Goal: Task Accomplishment & Management: Use online tool/utility

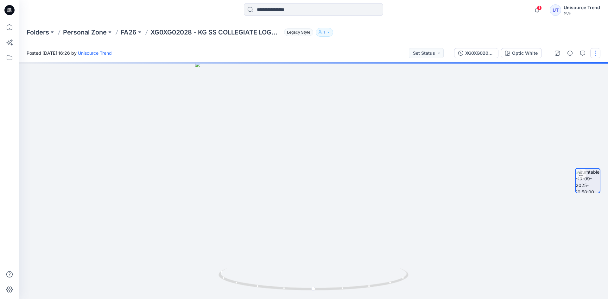
click at [598, 52] on button "button" at bounding box center [595, 53] width 10 height 10
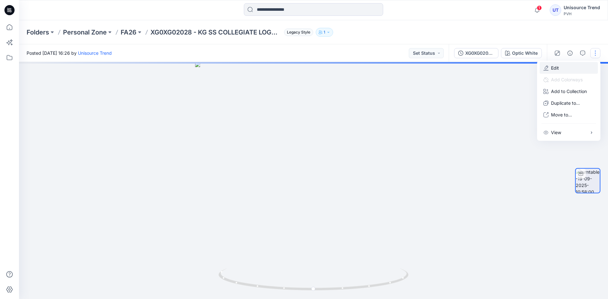
click at [572, 68] on button "Edit" at bounding box center [568, 68] width 58 height 12
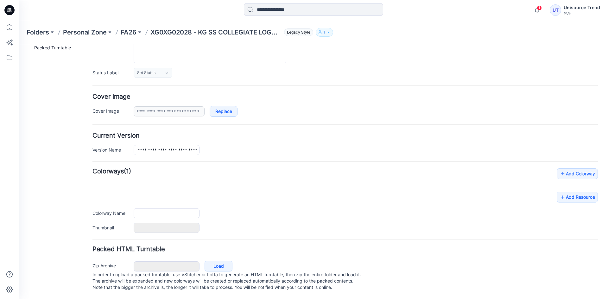
type input "**********"
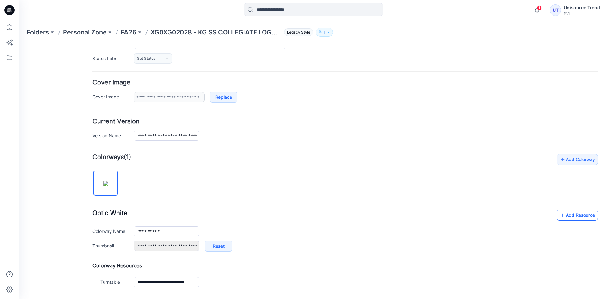
click at [573, 211] on link "Add Resource" at bounding box center [577, 215] width 41 height 11
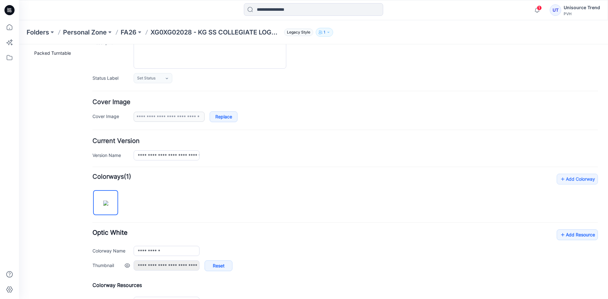
scroll to position [0, 0]
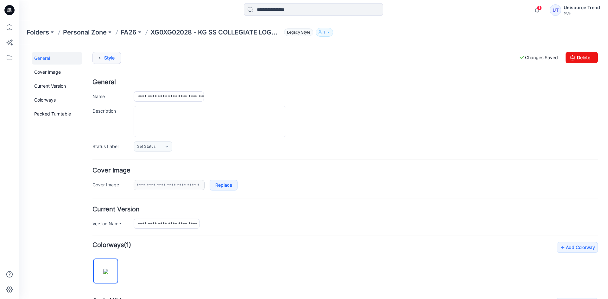
click at [110, 56] on link "Style" at bounding box center [106, 58] width 28 height 12
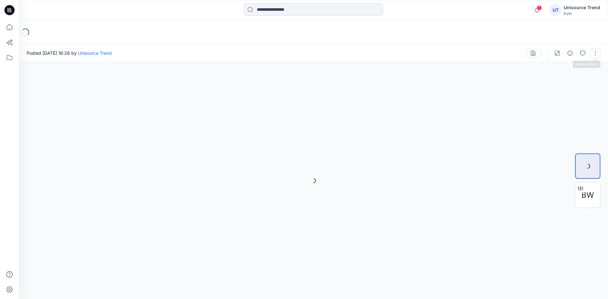
click at [595, 54] on button "button" at bounding box center [595, 53] width 10 height 10
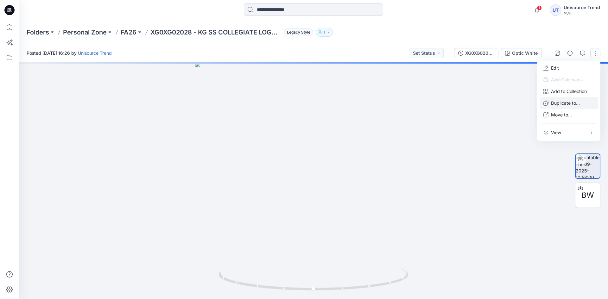
click at [559, 102] on p "Duplicate to..." at bounding box center [565, 103] width 29 height 7
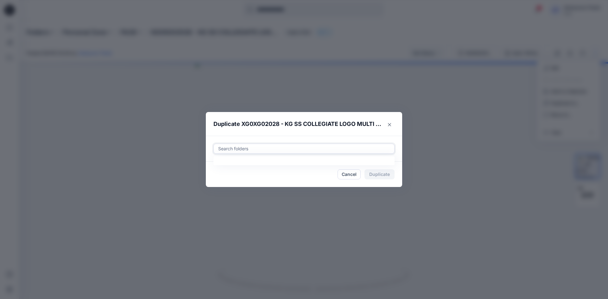
click at [247, 148] on div at bounding box center [303, 149] width 173 height 8
click at [224, 163] on div at bounding box center [222, 164] width 5 height 5
type input "********"
click at [206, 180] on footer "Cancel Duplicate" at bounding box center [304, 174] width 196 height 25
click at [390, 174] on button "Duplicate" at bounding box center [379, 174] width 30 height 10
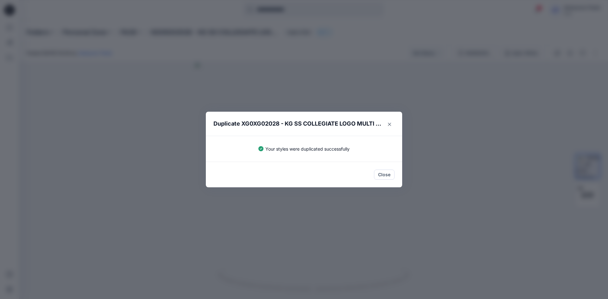
click at [390, 174] on button "Close" at bounding box center [384, 175] width 21 height 10
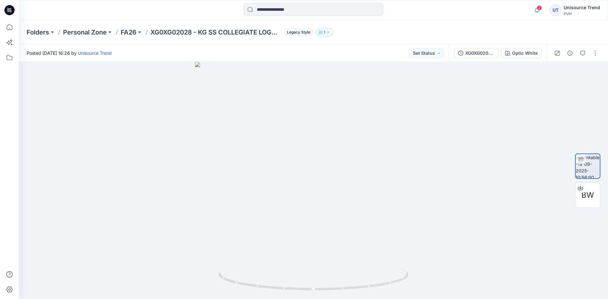
click at [11, 9] on icon at bounding box center [9, 10] width 10 height 10
